Goal: Task Accomplishment & Management: Use online tool/utility

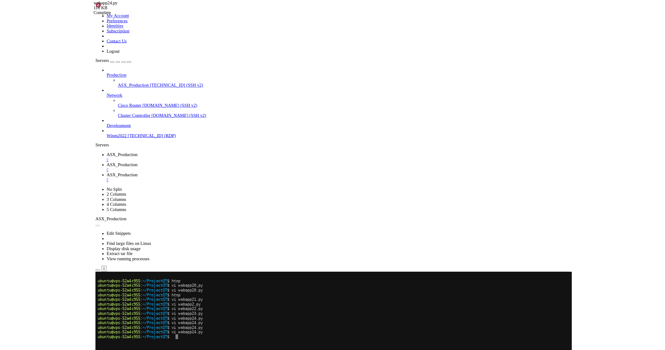
scroll to position [1061, 0]
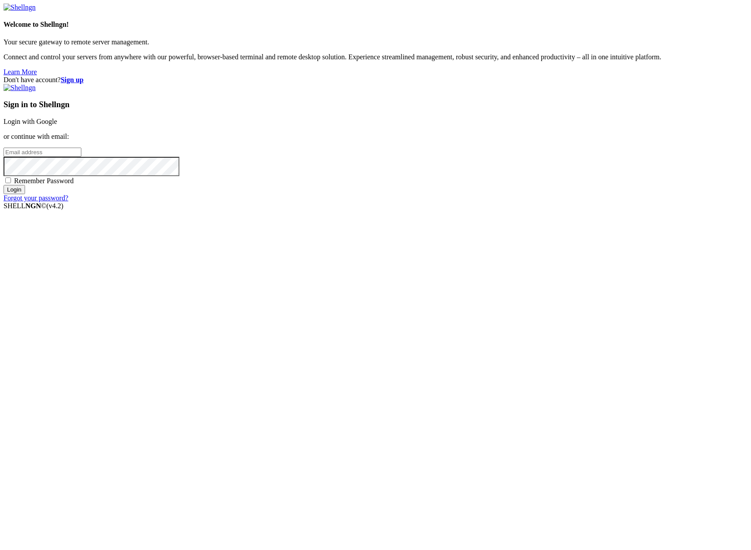
click at [81, 157] on input "email" at bounding box center [43, 152] width 78 height 9
type input "[PERSON_NAME][EMAIL_ADDRESS][DOMAIN_NAME]"
click at [25, 194] on input "Login" at bounding box center [15, 189] width 22 height 9
click at [361, 210] on div "Don't have account? Sign up Sign in to Shellngn Login with Google or continue w…" at bounding box center [376, 143] width 744 height 134
click at [4, 193] on input "Login" at bounding box center [15, 197] width 22 height 9
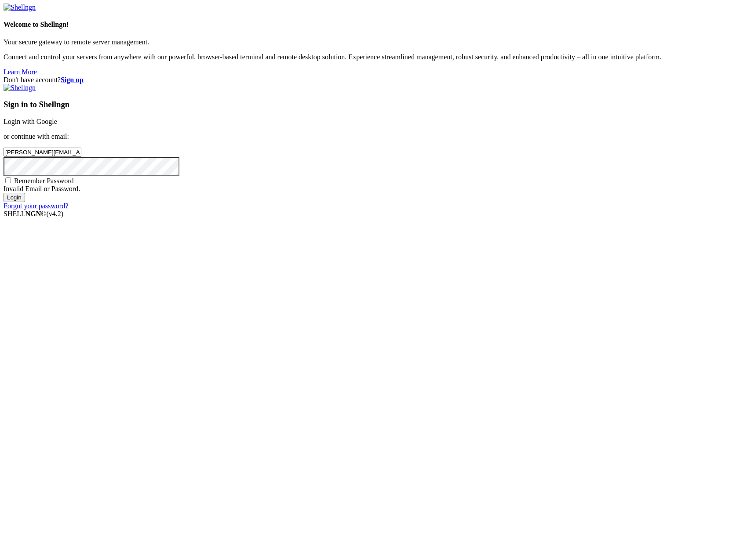
click at [380, 210] on div "Don't have account? Sign up Sign in to Shellngn Login with Google or continue w…" at bounding box center [376, 143] width 744 height 134
click at [4, 193] on input "Login" at bounding box center [15, 197] width 22 height 9
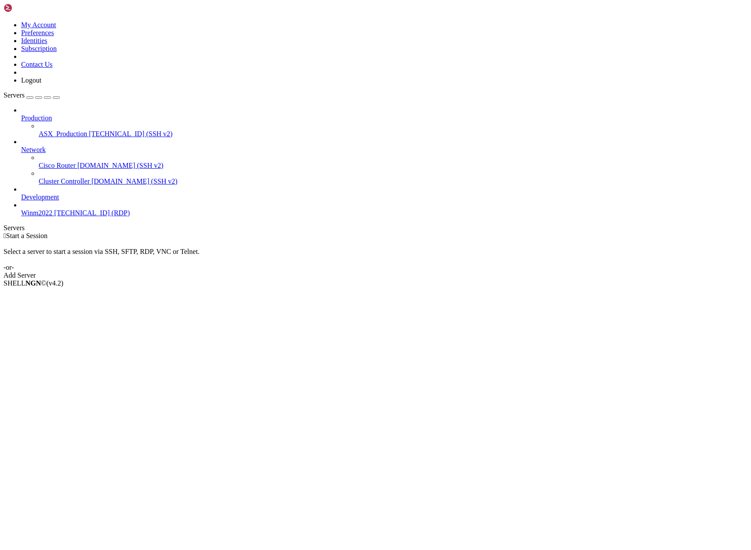
click at [54, 130] on span "ASX_Production" at bounding box center [63, 133] width 48 height 7
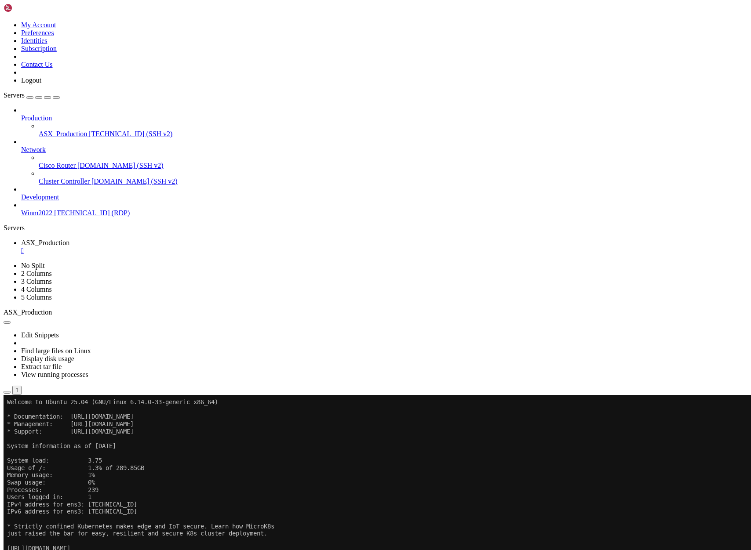
click at [7, 393] on icon "button" at bounding box center [7, 393] width 0 height 0
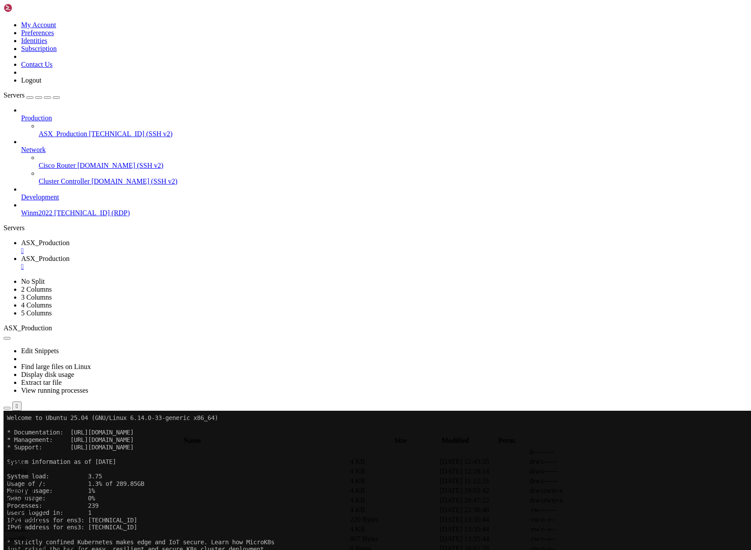
click at [37, 497] on span " ProjectQT" at bounding box center [21, 500] width 32 height 7
type input "/home/ubuntu/ProjectQT"
click at [485, 437] on th "Modified" at bounding box center [450, 441] width 68 height 9
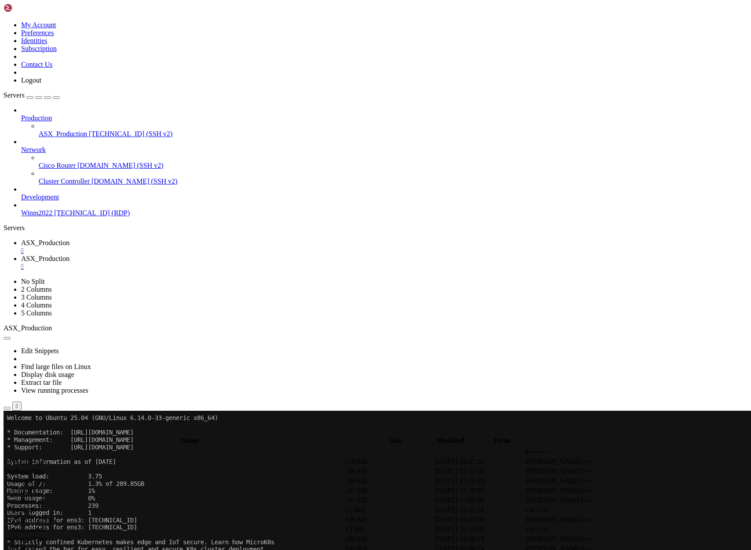
click at [69, 239] on span "ASX_Production" at bounding box center [45, 242] width 48 height 7
drag, startPoint x: 202, startPoint y: 632, endPoint x: 267, endPoint y: 607, distance: 69.7
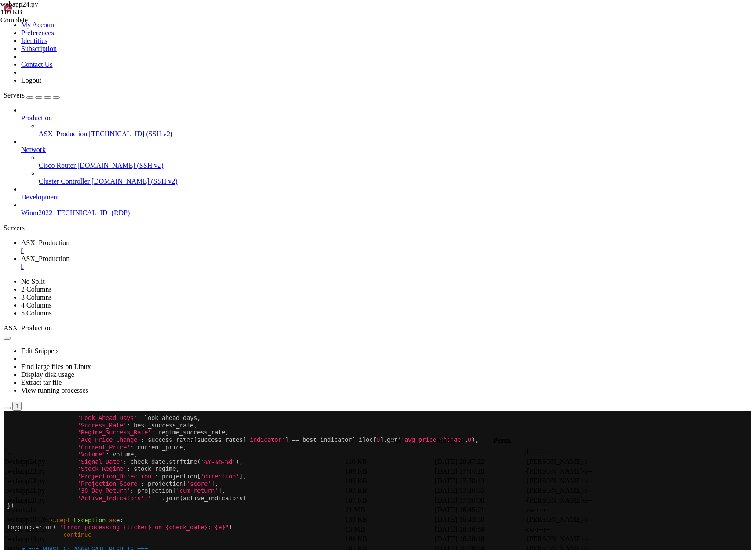
scroll to position [7, 0]
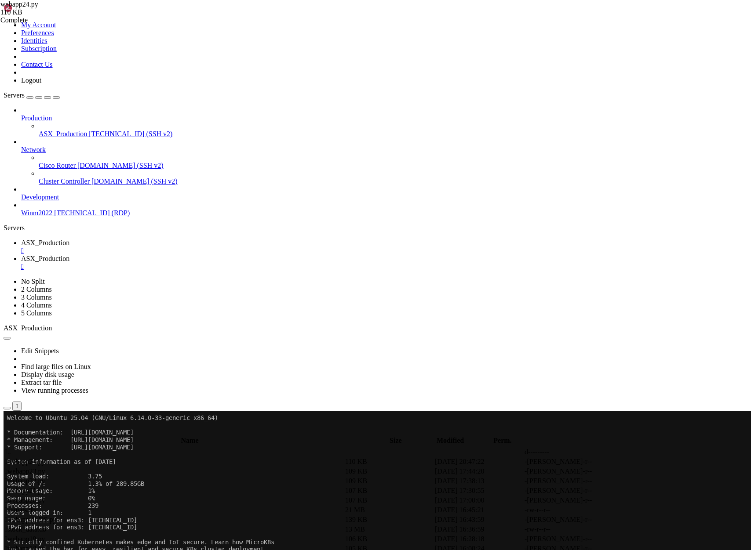
click at [69, 255] on span "ASX_Production" at bounding box center [45, 258] width 48 height 7
click at [69, 239] on span "ASX_Production" at bounding box center [45, 242] width 48 height 7
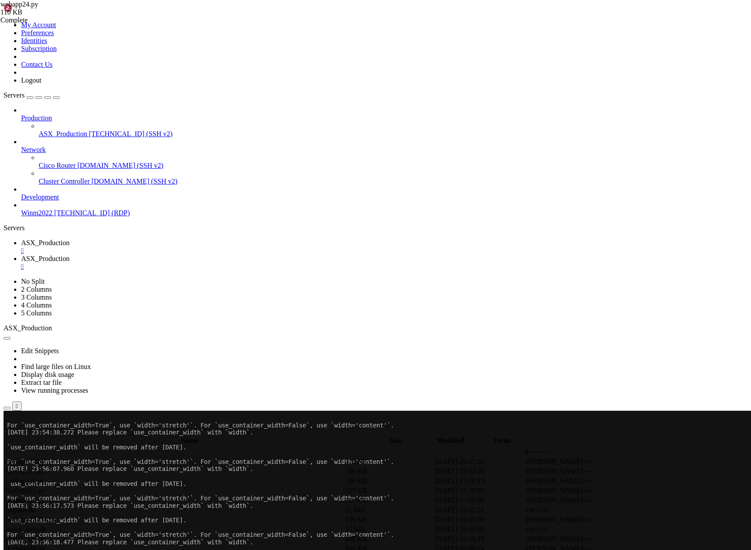
click at [69, 255] on span "ASX_Production" at bounding box center [45, 258] width 48 height 7
click at [69, 239] on span "ASX_Production" at bounding box center [45, 242] width 48 height 7
click at [44, 130] on span "ASX_Production" at bounding box center [63, 133] width 48 height 7
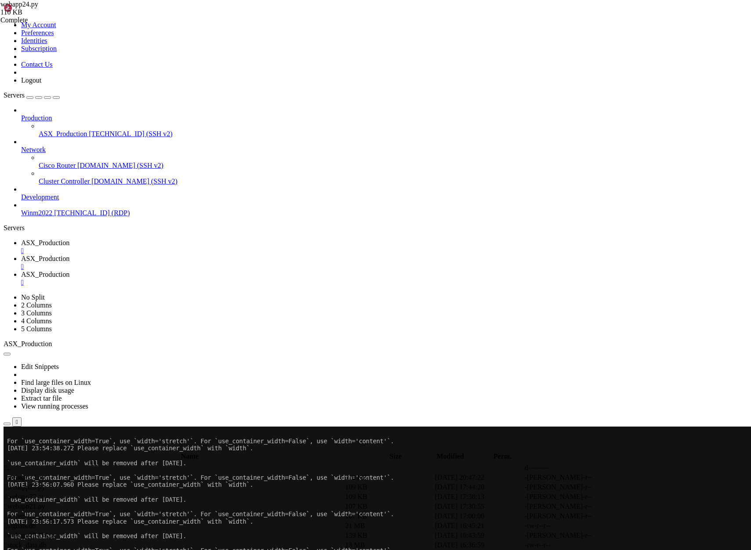
scroll to position [0, 0]
click at [69, 239] on span "ASX_Production" at bounding box center [45, 242] width 48 height 7
click at [69, 255] on span "ASX_Production" at bounding box center [45, 258] width 48 height 7
click at [254, 263] on div "" at bounding box center [384, 267] width 726 height 8
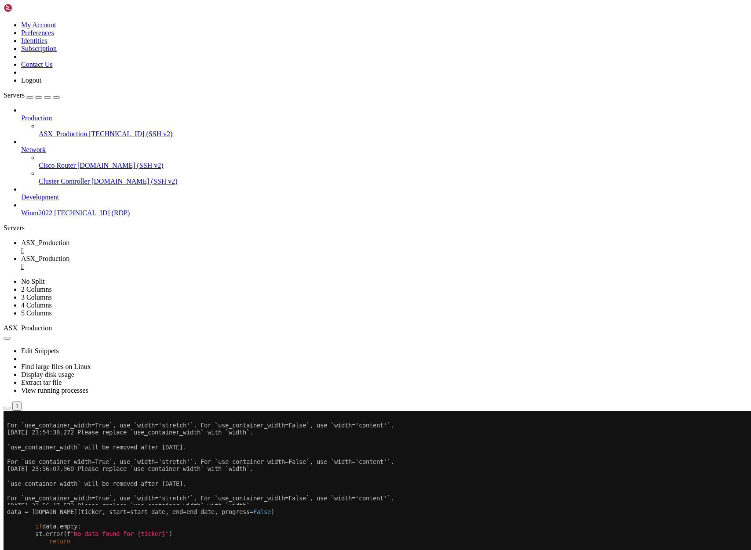
click at [69, 255] on span "ASX_Production" at bounding box center [45, 258] width 48 height 7
click at [7, 503] on icon "button" at bounding box center [7, 503] width 0 height 0
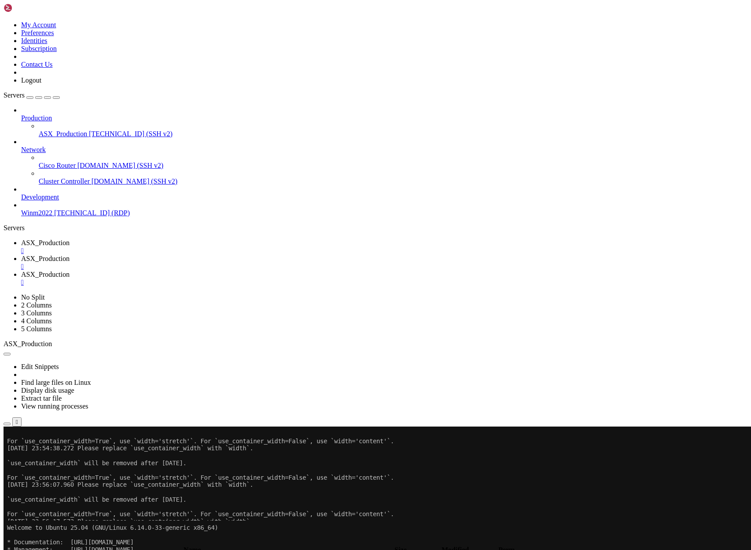
type input "/home/ubuntu/ProjectQT"
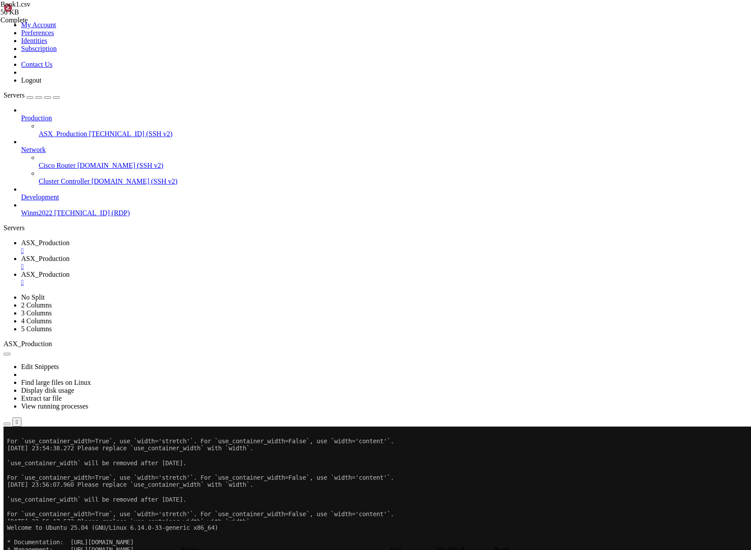
click at [69, 255] on span "ASX_Production" at bounding box center [45, 258] width 48 height 7
click at [69, 271] on span "ASX_Production" at bounding box center [45, 274] width 48 height 7
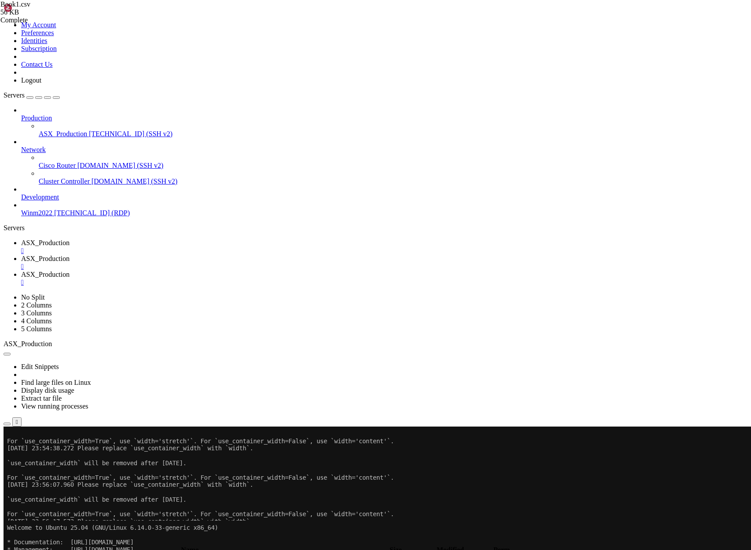
click at [69, 239] on span "ASX_Production" at bounding box center [45, 242] width 48 height 7
click at [69, 255] on span "ASX_Production" at bounding box center [45, 258] width 48 height 7
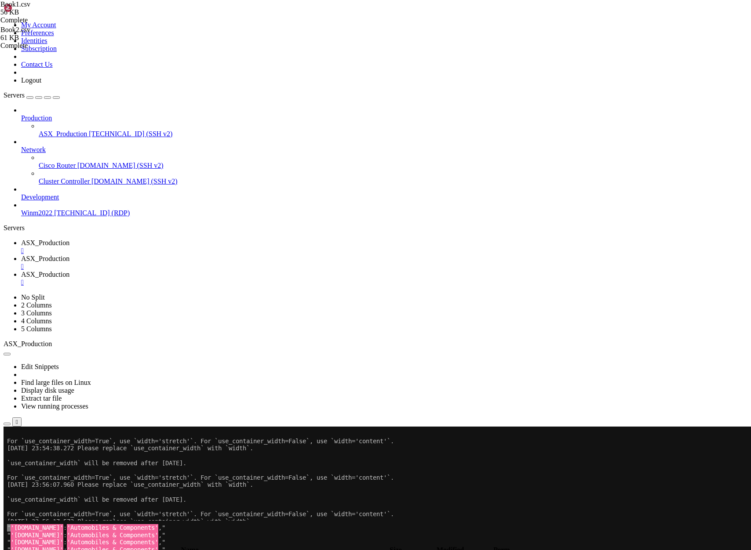
click at [45, 130] on span "ASX_Production" at bounding box center [63, 133] width 48 height 7
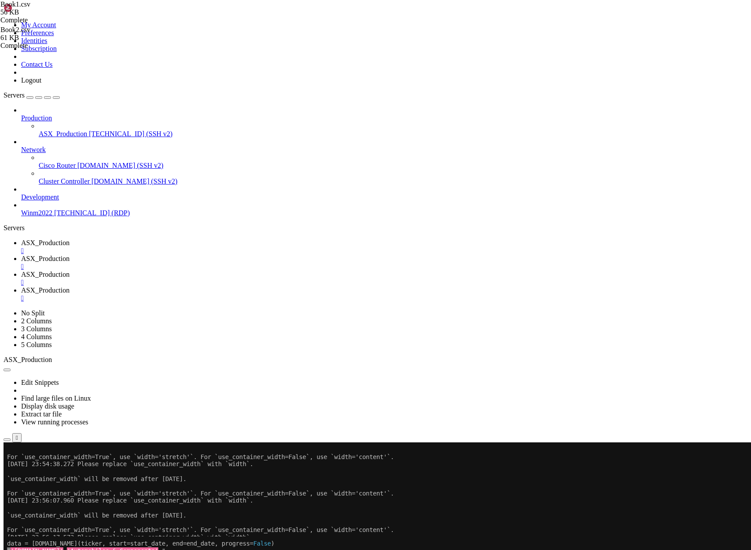
click at [69, 271] on span "ASX_Production" at bounding box center [45, 274] width 48 height 7
click at [69, 255] on span "ASX_Production" at bounding box center [45, 258] width 48 height 7
click at [69, 271] on span "ASX_Production" at bounding box center [45, 274] width 48 height 7
click at [331, 279] on div "" at bounding box center [384, 283] width 726 height 8
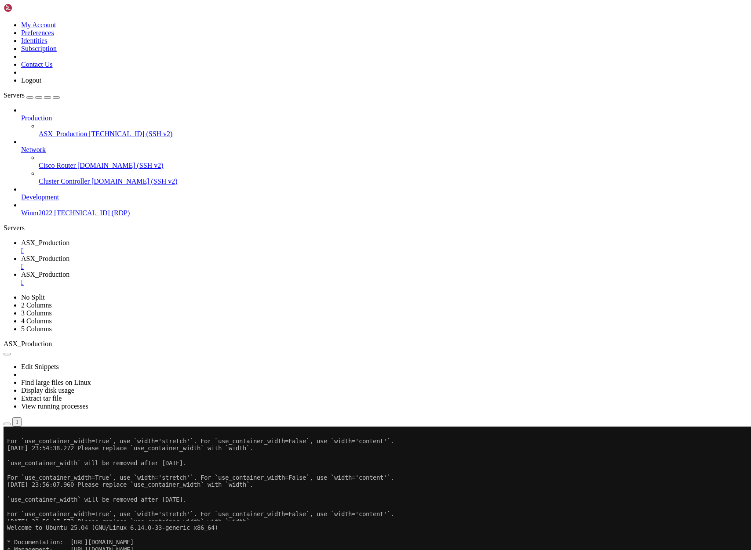
click at [69, 271] on span "ASX_Production" at bounding box center [45, 274] width 48 height 7
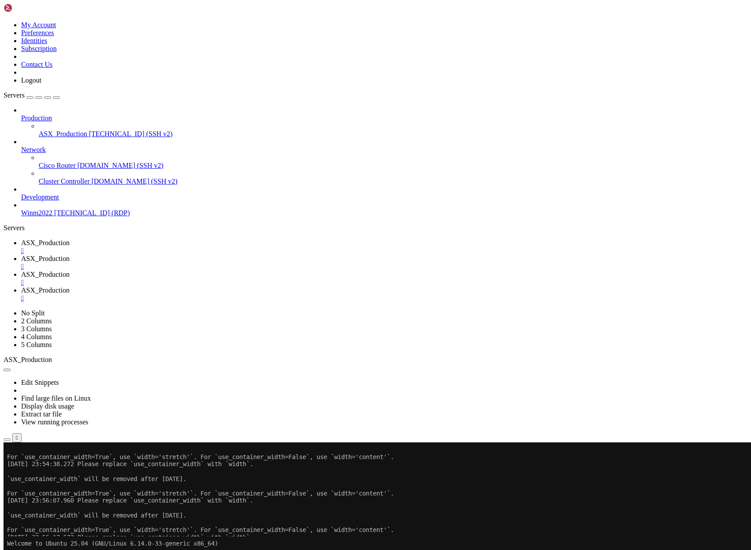
type input "/home/ubuntu/ProjectQT"
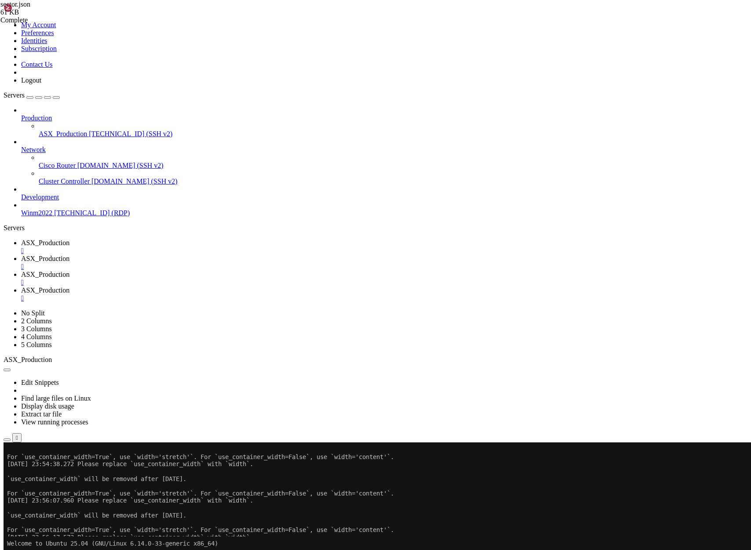
click at [69, 271] on span "ASX_Production" at bounding box center [45, 274] width 48 height 7
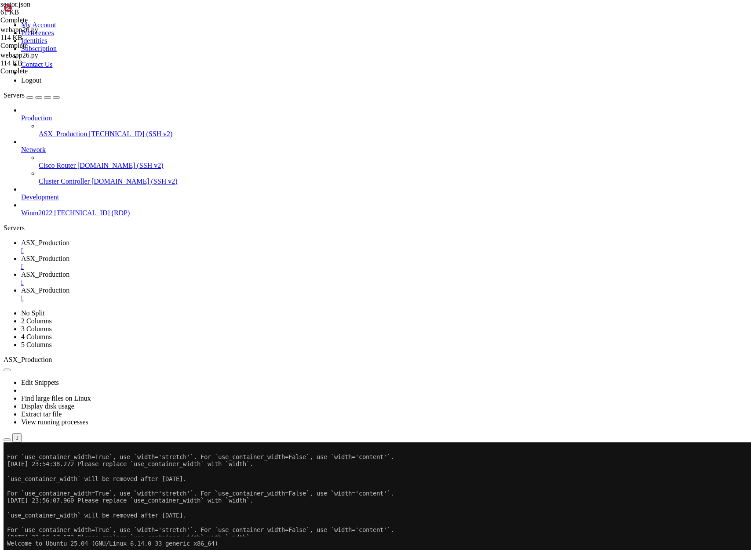
scroll to position [7, 0]
